Goal: Task Accomplishment & Management: Use online tool/utility

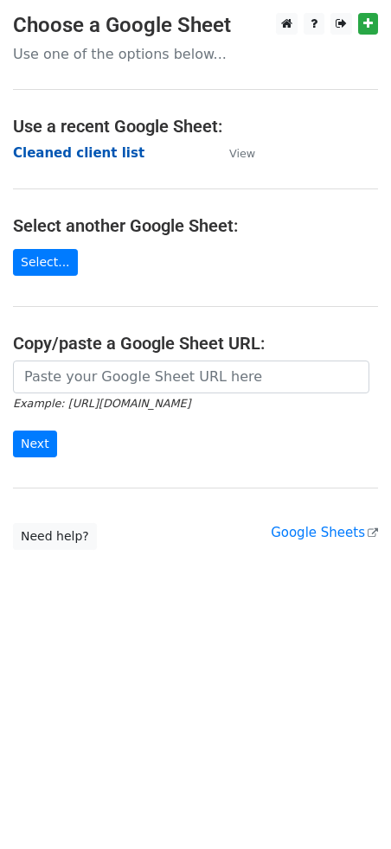
click at [88, 156] on strong "Cleaned client list" at bounding box center [78, 153] width 131 height 16
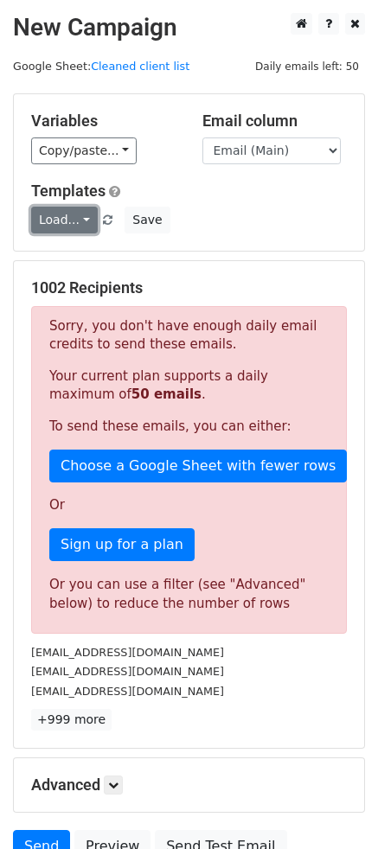
click at [73, 224] on link "Load..." at bounding box center [64, 220] width 67 height 27
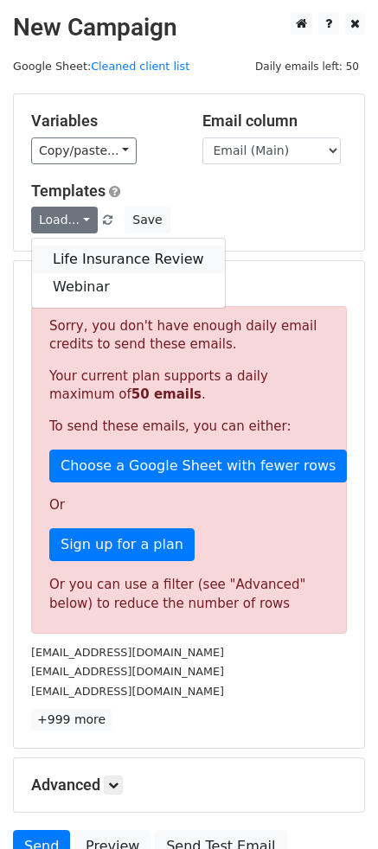
click at [80, 264] on link "Life Insurance Review" at bounding box center [128, 260] width 193 height 28
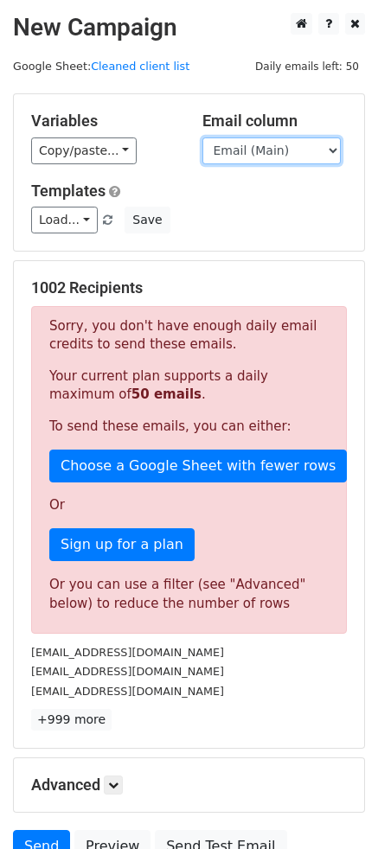
drag, startPoint x: 245, startPoint y: 150, endPoint x: 237, endPoint y: 156, distance: 10.4
click at [245, 150] on select "Email (Main) Email (Secondary) Day 1 Day 2 Day 3 Day 4 Day 5" at bounding box center [271, 150] width 138 height 27
select select "Day 3"
click at [202, 137] on select "Email (Main) Email (Secondary) Day 1 Day 2 Day 3 Day 4 Day 5" at bounding box center [271, 150] width 138 height 27
